Goal: Check status

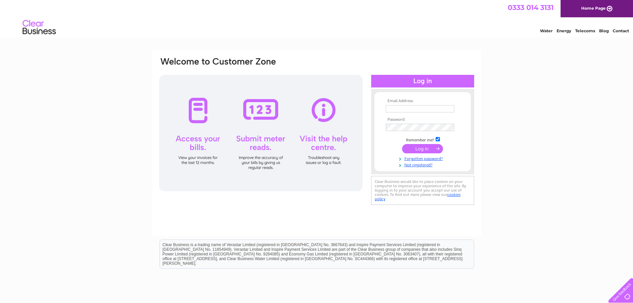
type input "accounts@turnbull-scott.co.uk"
click at [419, 145] on input "submit" at bounding box center [422, 148] width 41 height 9
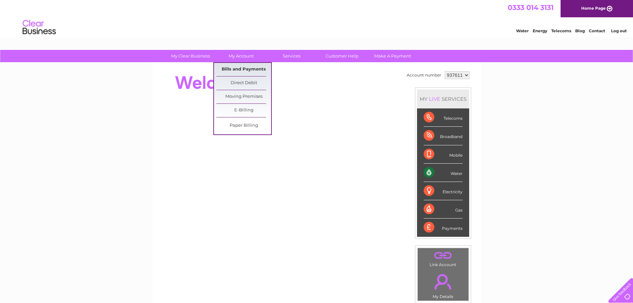
click at [241, 67] on link "Bills and Payments" at bounding box center [243, 69] width 55 height 13
